Goal: Participate in discussion: Engage in conversation with other users on a specific topic

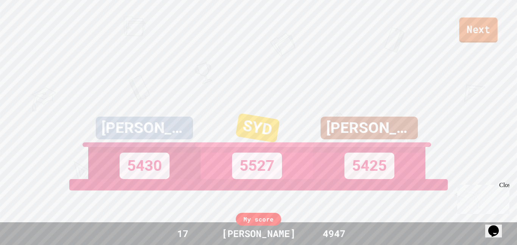
click at [485, 28] on link "Next" at bounding box center [478, 29] width 39 height 25
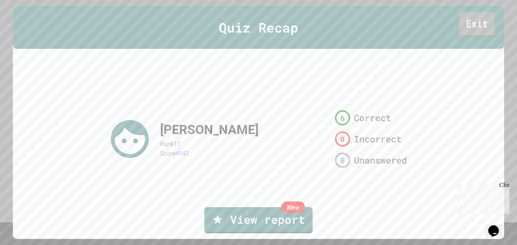
click at [478, 22] on link "Exit" at bounding box center [477, 24] width 36 height 25
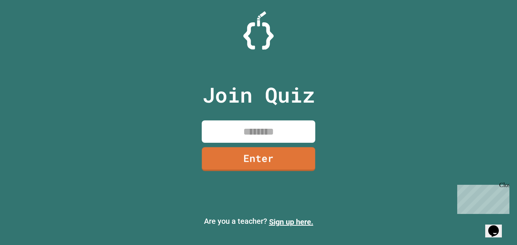
click at [246, 128] on input at bounding box center [259, 131] width 114 height 22
type input "********"
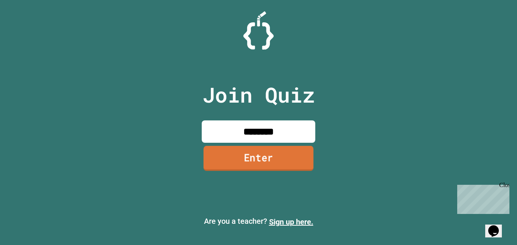
click at [288, 154] on link "Enter" at bounding box center [259, 158] width 110 height 25
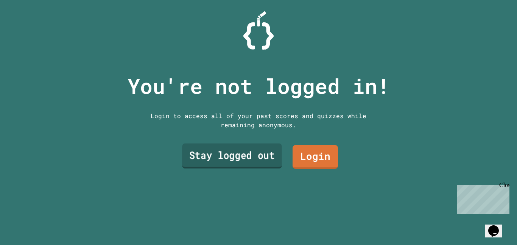
click at [262, 151] on link "Stay logged out" at bounding box center [232, 155] width 100 height 25
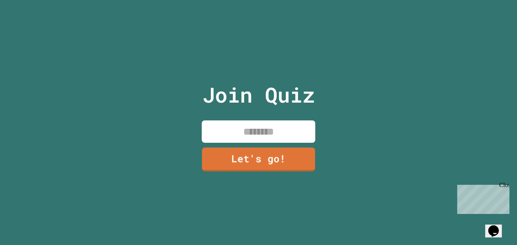
click at [246, 133] on input at bounding box center [259, 131] width 114 height 22
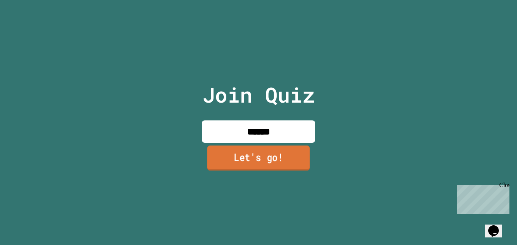
type input "******"
click at [260, 159] on link "Let's go!" at bounding box center [258, 157] width 103 height 25
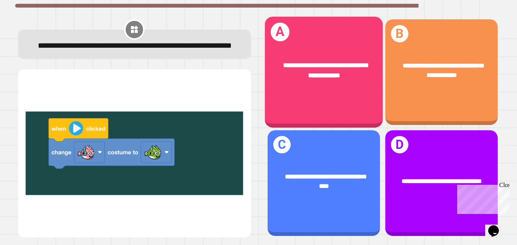
click at [334, 42] on div "**********" at bounding box center [324, 72] width 118 height 111
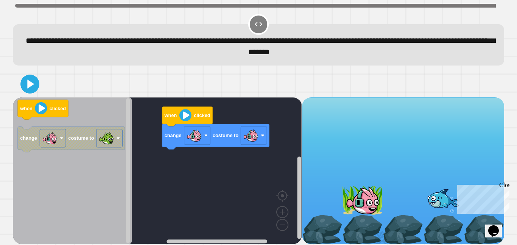
scroll to position [3, 0]
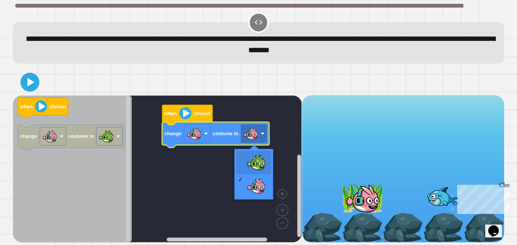
click at [254, 169] on rect "Blockly Workspace" at bounding box center [157, 168] width 289 height 147
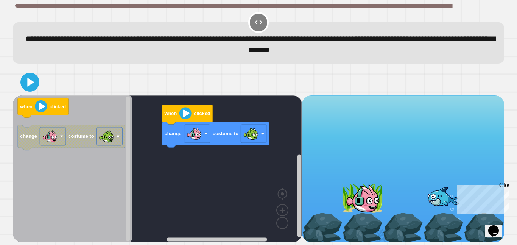
click at [30, 99] on icon "Blockly Workspace" at bounding box center [43, 108] width 51 height 20
click at [31, 83] on icon at bounding box center [31, 82] width 8 height 11
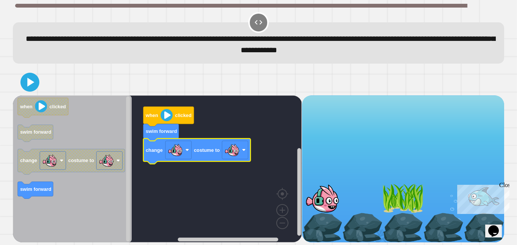
click at [219, 152] on text "costume to" at bounding box center [207, 150] width 26 height 6
click at [229, 150] on image "Blockly Workspace" at bounding box center [232, 149] width 15 height 15
click at [28, 84] on icon at bounding box center [30, 82] width 7 height 9
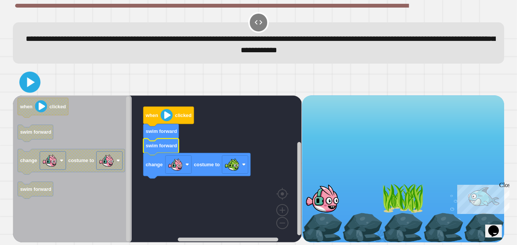
click at [23, 81] on icon at bounding box center [30, 82] width 17 height 17
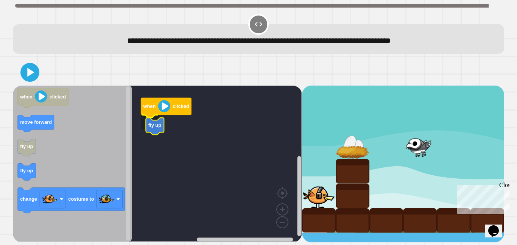
click at [159, 124] on icon "Blockly Workspace" at bounding box center [155, 126] width 18 height 17
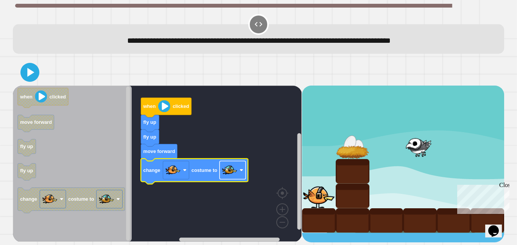
click at [227, 170] on image "Blockly Workspace" at bounding box center [229, 169] width 15 height 15
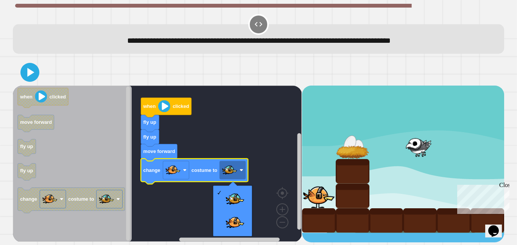
click at [265, 115] on rect "Blockly Workspace" at bounding box center [157, 164] width 289 height 156
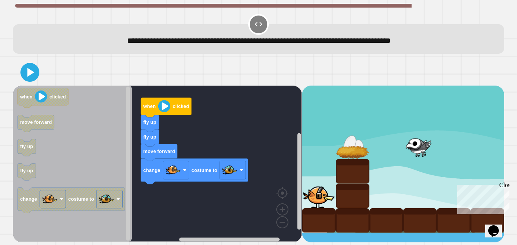
click at [265, 115] on rect "Blockly Workspace" at bounding box center [157, 164] width 289 height 156
click at [41, 72] on div at bounding box center [258, 72] width 491 height 27
click at [39, 72] on button at bounding box center [30, 72] width 23 height 23
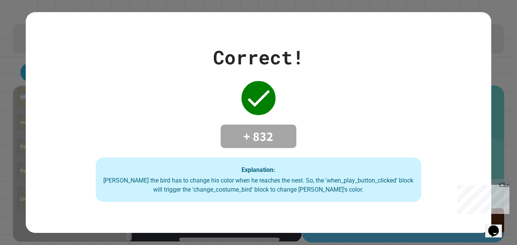
click at [190, 91] on div "Correct! + 832 Explanation: [PERSON_NAME] the bird has to change his color when…" at bounding box center [258, 122] width 465 height 159
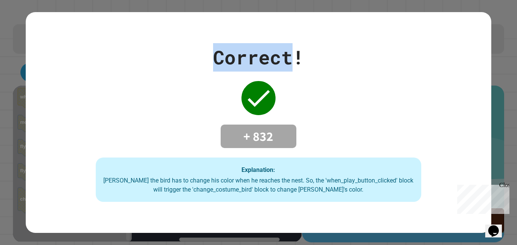
click at [190, 91] on div "Correct! + 832 Explanation: [PERSON_NAME] the bird has to change his color when…" at bounding box center [258, 122] width 465 height 159
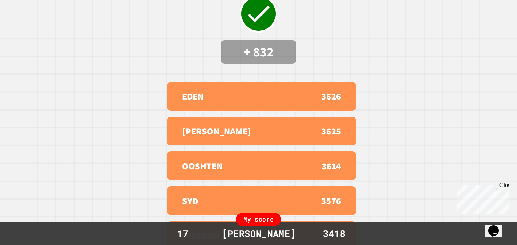
scroll to position [0, 0]
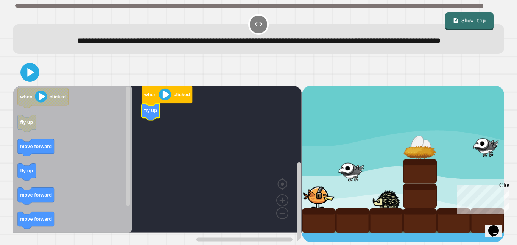
click at [22, 173] on text "fly up" at bounding box center [26, 171] width 13 height 6
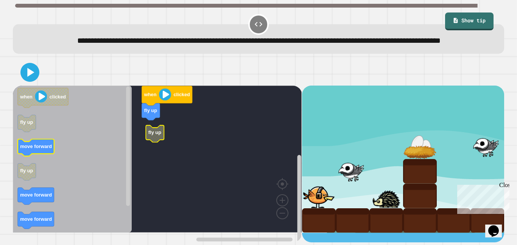
click at [42, 156] on icon "Blockly Workspace" at bounding box center [36, 147] width 36 height 17
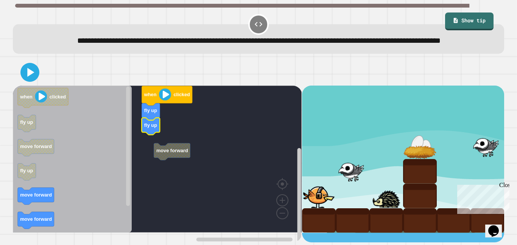
click at [175, 172] on rect "Blockly Workspace" at bounding box center [157, 159] width 289 height 147
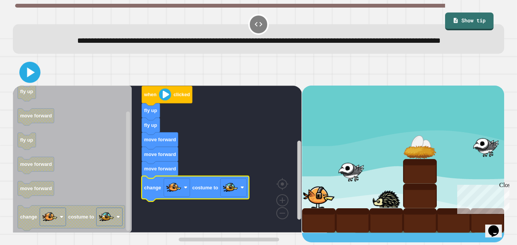
click at [34, 81] on icon at bounding box center [30, 72] width 17 height 17
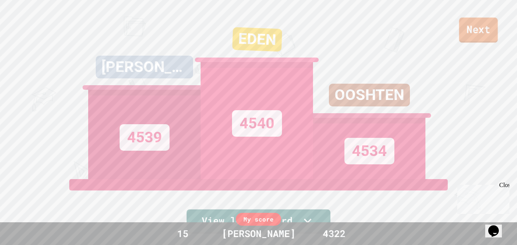
click at [474, 41] on link "Next" at bounding box center [478, 29] width 39 height 25
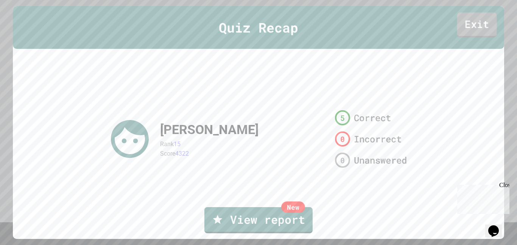
click at [477, 26] on link "Exit" at bounding box center [477, 24] width 40 height 25
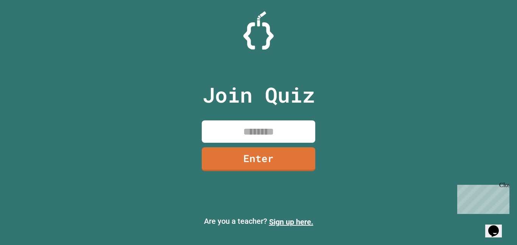
click at [267, 124] on input at bounding box center [259, 131] width 114 height 22
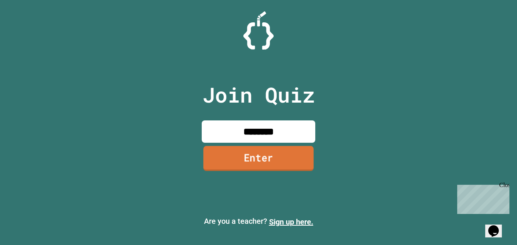
type input "********"
click at [247, 160] on link "Enter" at bounding box center [258, 158] width 110 height 25
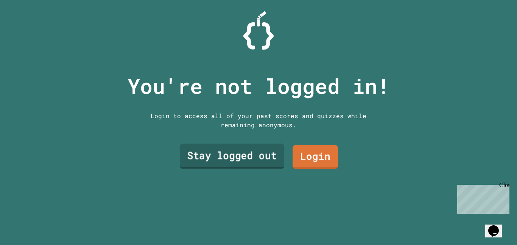
click at [247, 160] on link "Stay logged out" at bounding box center [232, 156] width 104 height 25
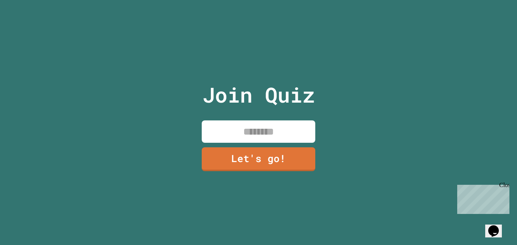
click at [243, 130] on input at bounding box center [259, 131] width 114 height 22
type input "******"
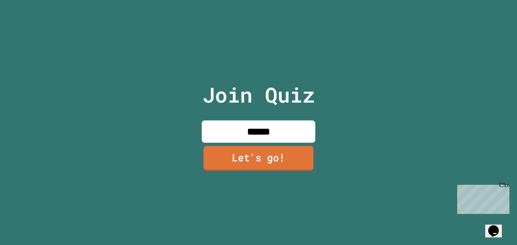
click at [282, 156] on link "Let's go!" at bounding box center [259, 158] width 110 height 25
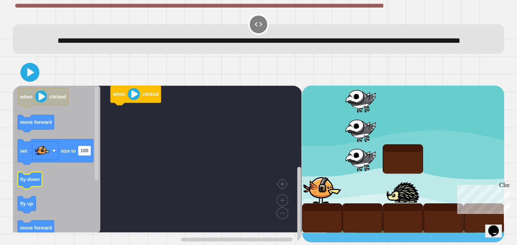
click at [31, 182] on text "fly down" at bounding box center [30, 179] width 20 height 6
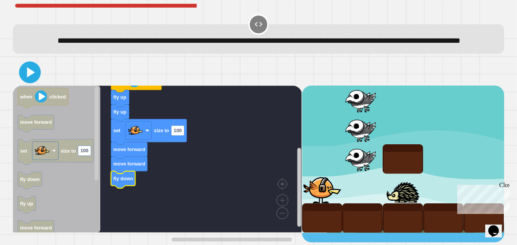
click at [31, 81] on icon at bounding box center [29, 72] width 17 height 17
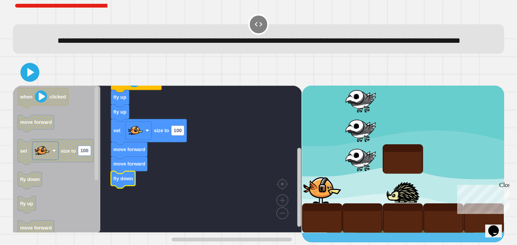
click at [128, 188] on icon "Blockly Workspace" at bounding box center [123, 179] width 24 height 17
